Goal: Information Seeking & Learning: Understand process/instructions

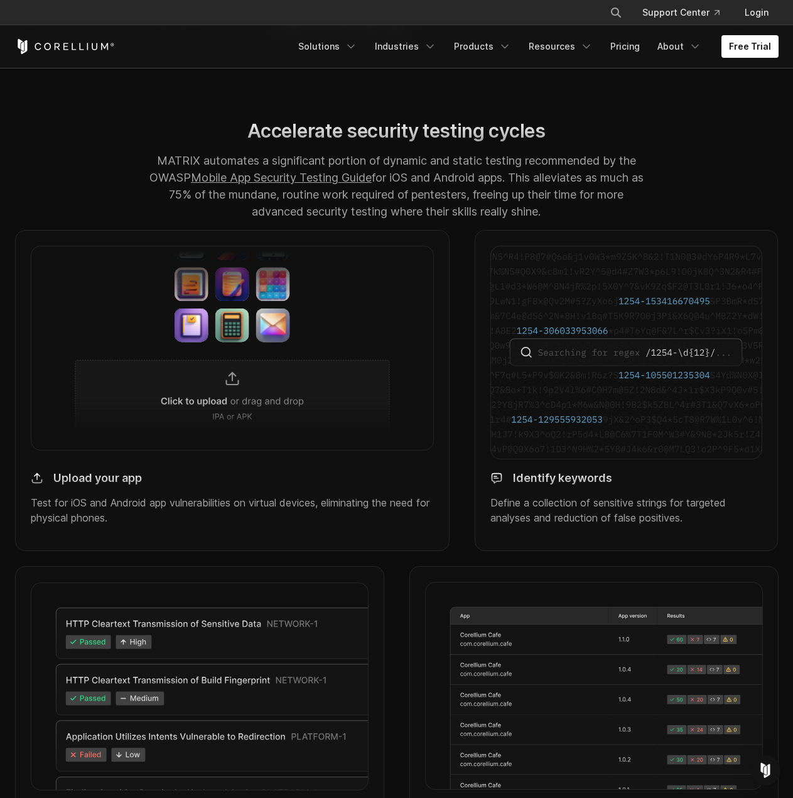
scroll to position [1068, 0]
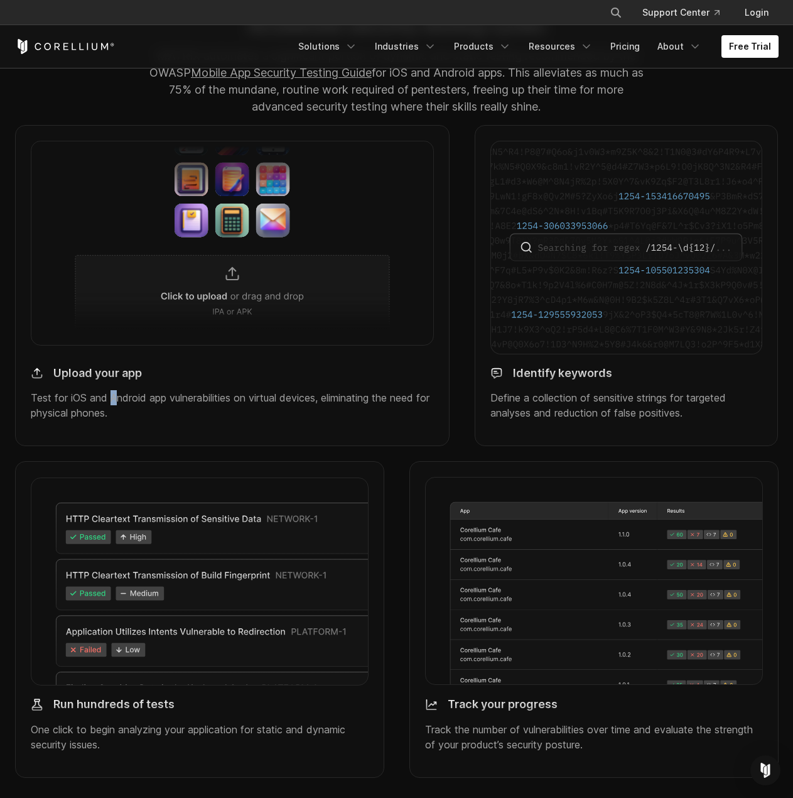
drag, startPoint x: 111, startPoint y: 409, endPoint x: 117, endPoint y: 410, distance: 7.0
click at [117, 410] on p "Test for iOS and Android app vulnerabilities on virtual devices, eliminating th…" at bounding box center [233, 405] width 404 height 30
copy p "A"
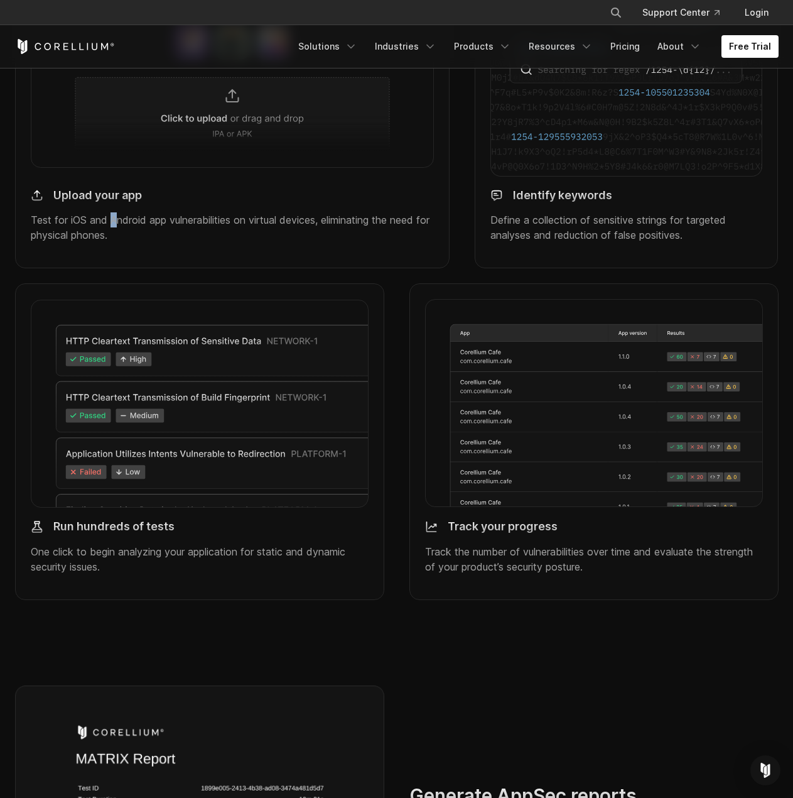
scroll to position [1256, 0]
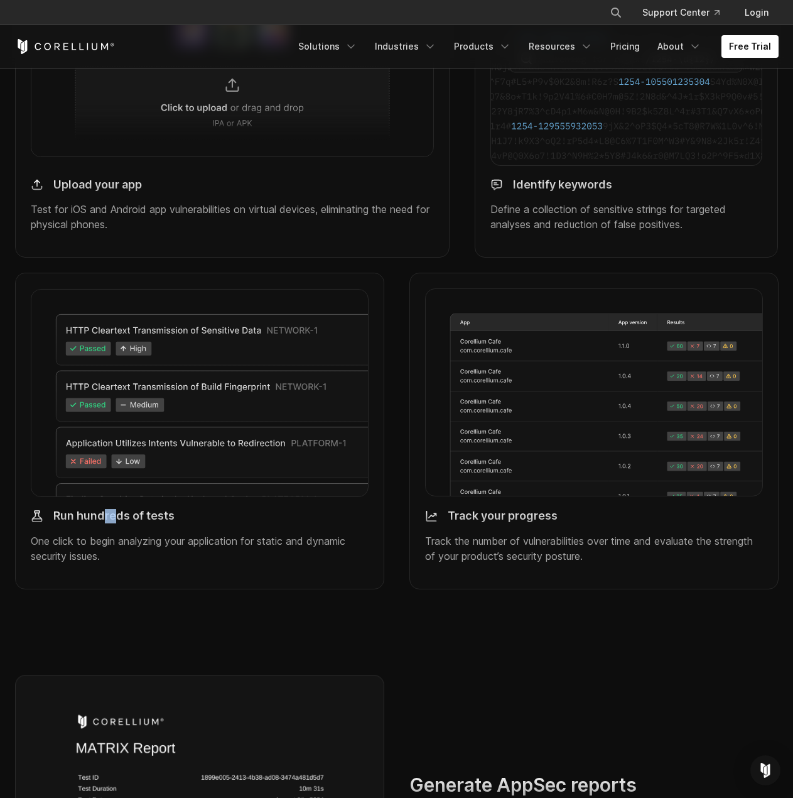
drag, startPoint x: 116, startPoint y: 533, endPoint x: 104, endPoint y: 533, distance: 12.0
click at [104, 523] on h4 "Run hundreds of tests" at bounding box center [113, 516] width 121 height 14
copy h4 "re"
click at [112, 542] on div "Run hundreds of tests One click to begin analyzing your application for static …" at bounding box center [200, 536] width 338 height 74
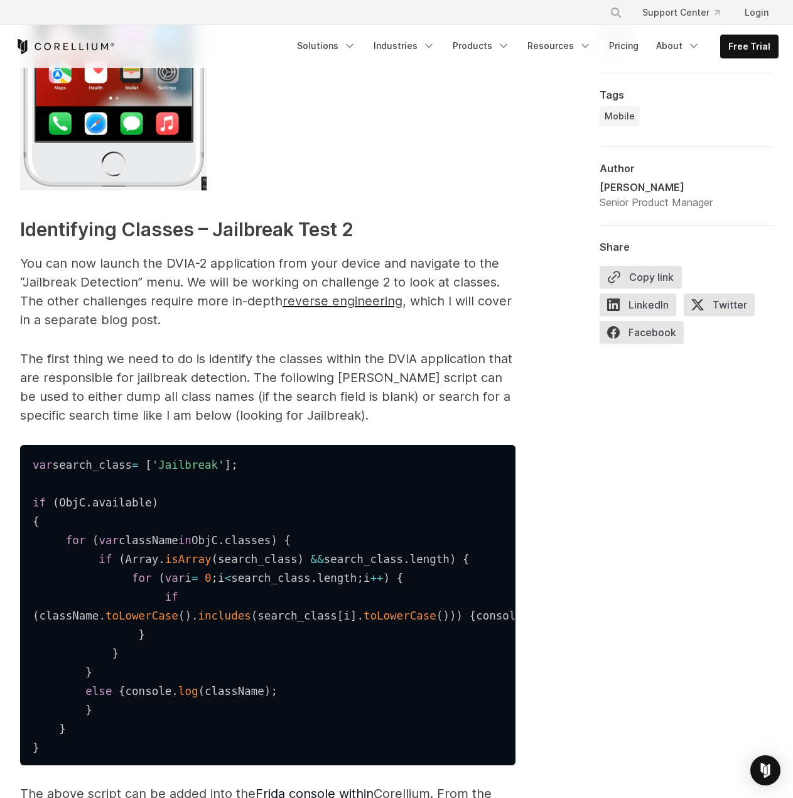
scroll to position [1633, 0]
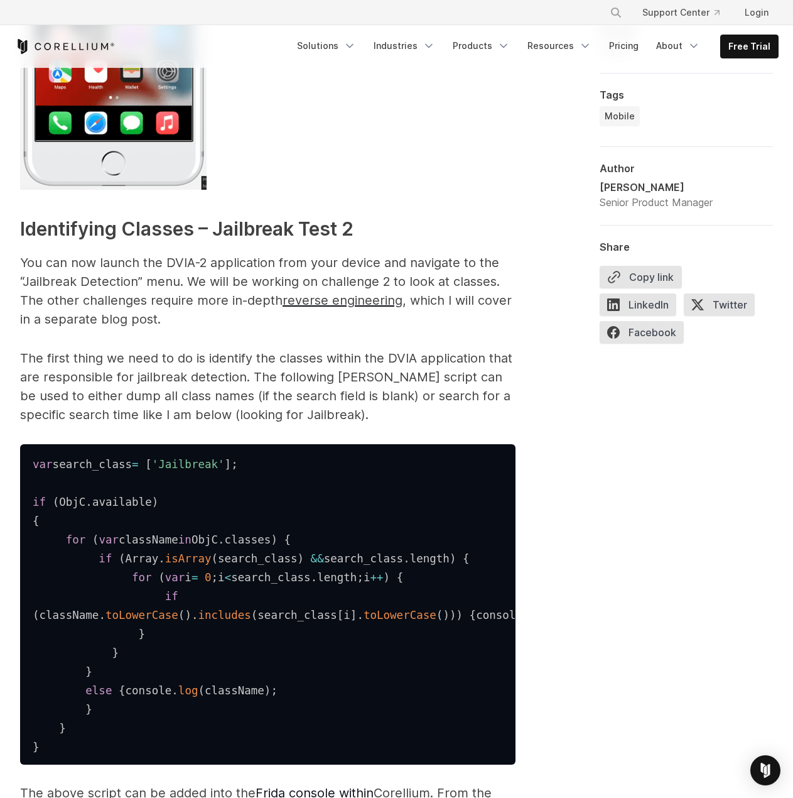
click at [126, 265] on p "You can now launch the DVIA-2 application from your device and navigate to the …" at bounding box center [268, 290] width 496 height 75
click at [31, 468] on pre "var search_class = [ 'Jailbreak' ] ; if ( ObjC . available ) { for ( var classN…" at bounding box center [268, 604] width 496 height 320
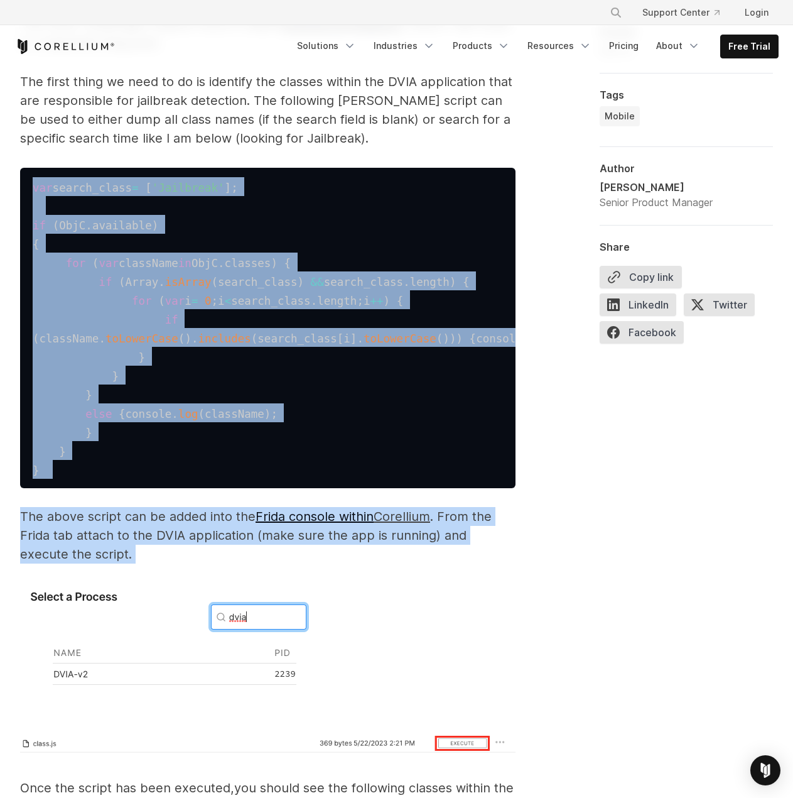
scroll to position [2073, 0]
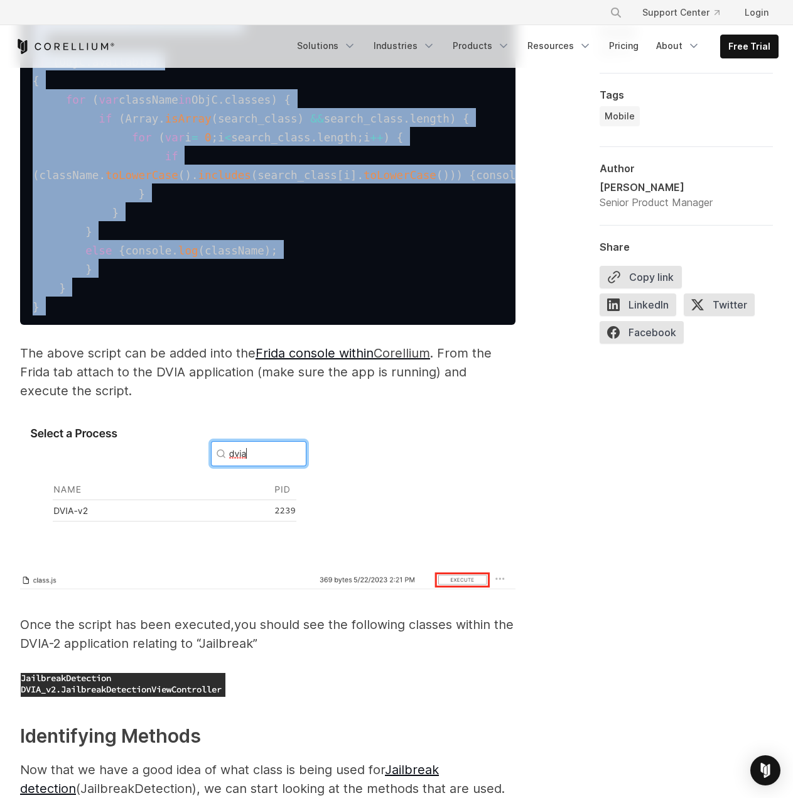
drag, startPoint x: 33, startPoint y: 469, endPoint x: 169, endPoint y: 374, distance: 165.7
click at [169, 325] on pre "var search_class = [ 'Jailbreak' ] ; if ( ObjC . available ) { for ( var classN…" at bounding box center [268, 164] width 496 height 320
copy code "var search_class = [ 'Jailbreak' ] ; if ( ObjC . available ) { for ( var classN…"
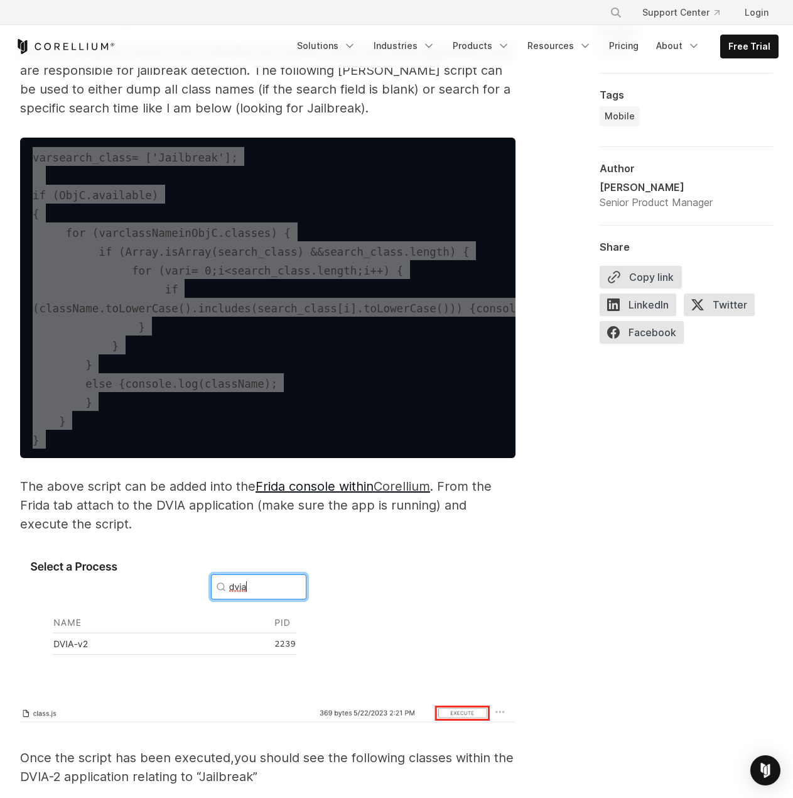
scroll to position [1696, 0]
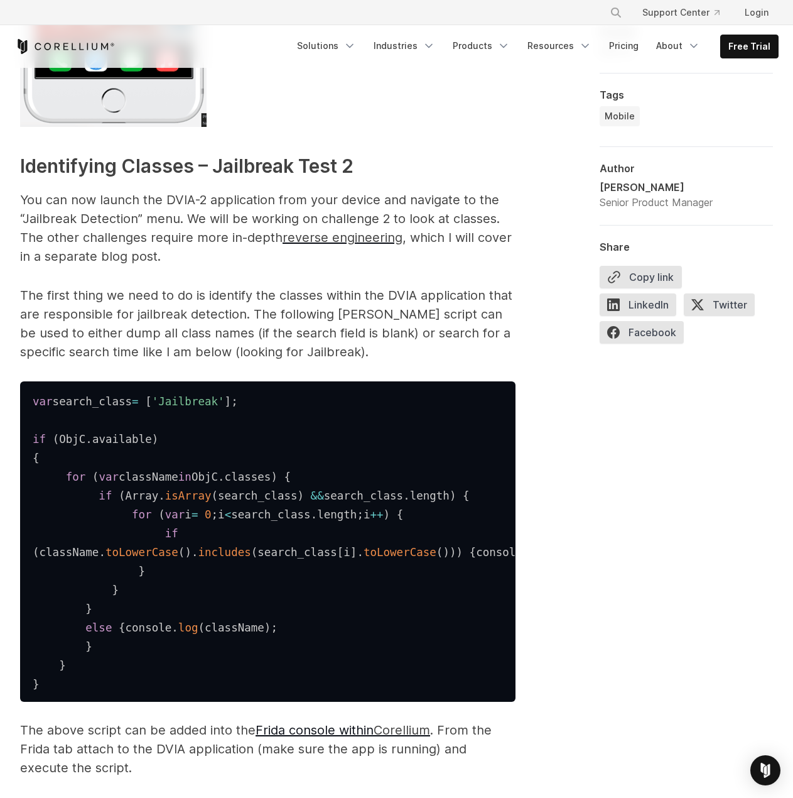
click at [106, 319] on p "The first thing we need to do is identify the classes within the DVIA applicati…" at bounding box center [268, 323] width 496 height 75
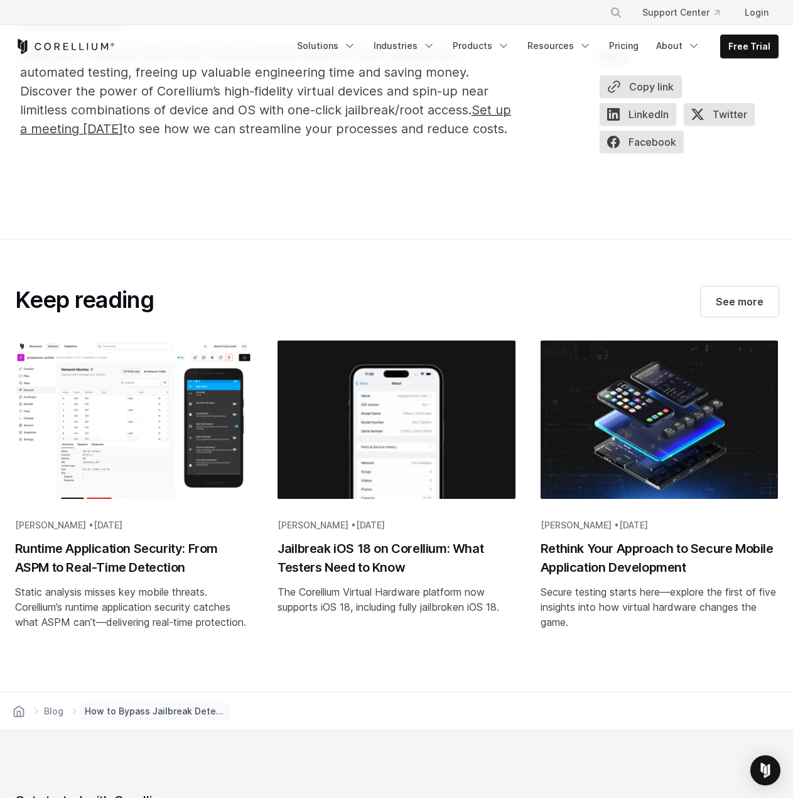
scroll to position [5780, 0]
